Goal: Find specific page/section: Find specific page/section

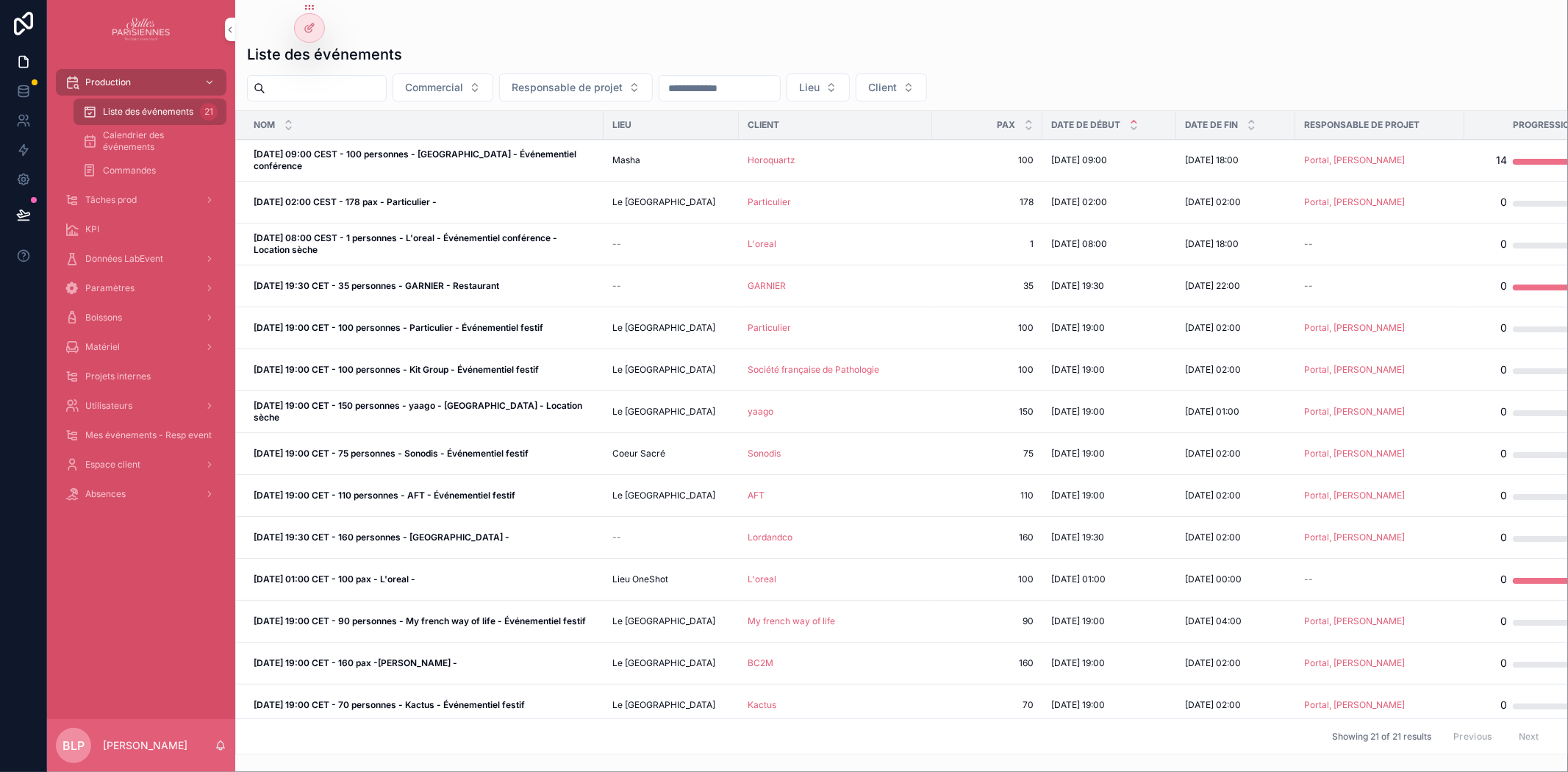
click at [133, 493] on div "Absences" at bounding box center [141, 494] width 153 height 24
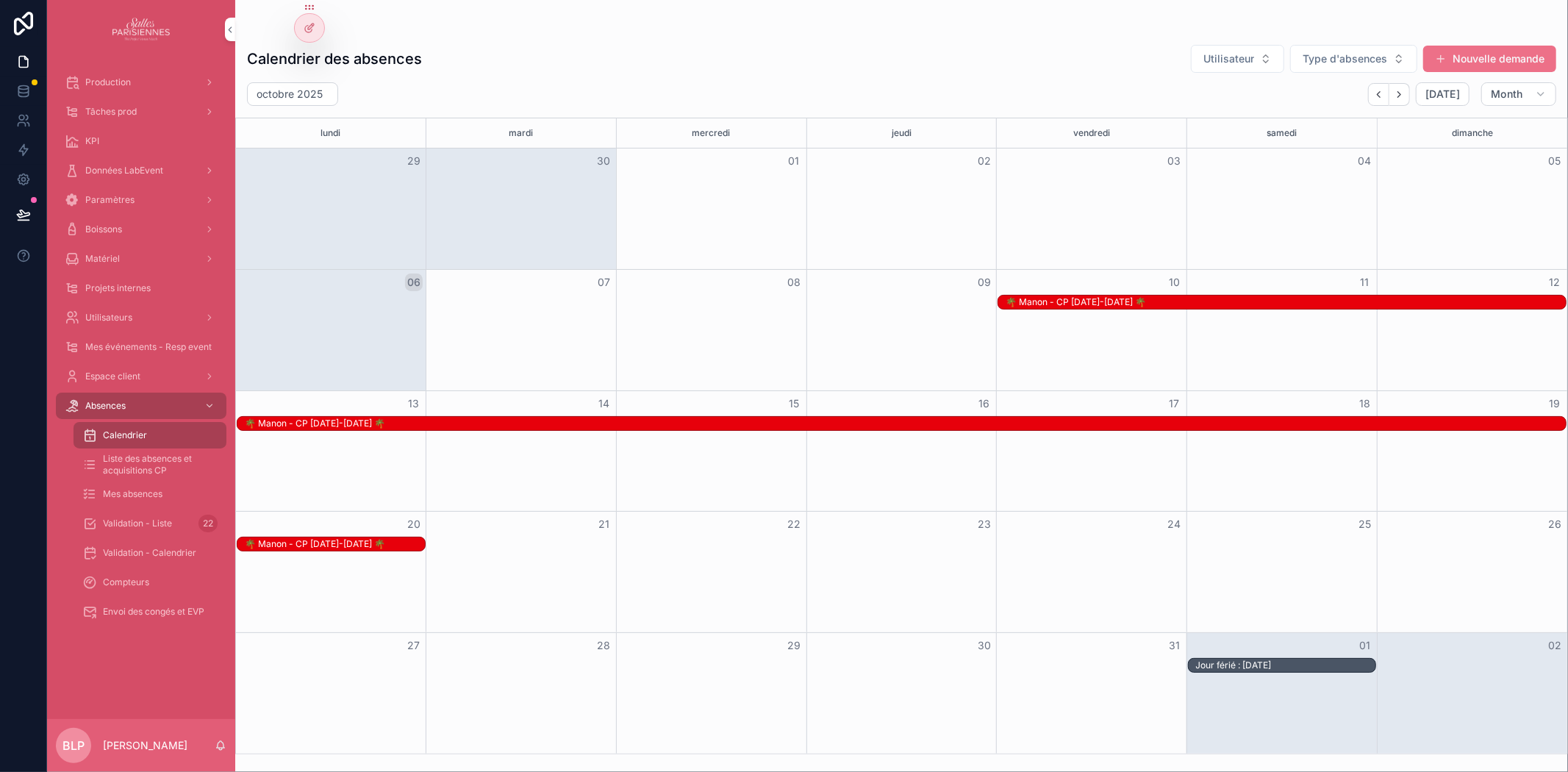
click at [149, 525] on span "Validation - Liste" at bounding box center [137, 523] width 69 height 12
